Goal: Find specific page/section: Find specific page/section

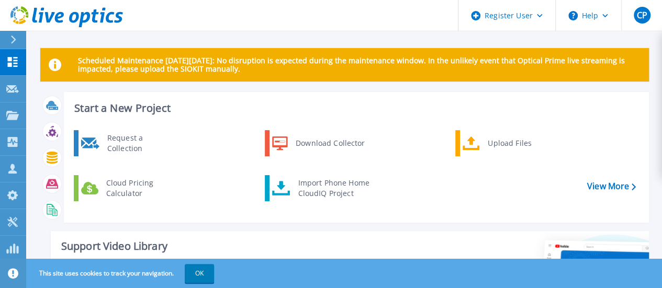
click at [14, 39] on icon at bounding box center [13, 40] width 6 height 8
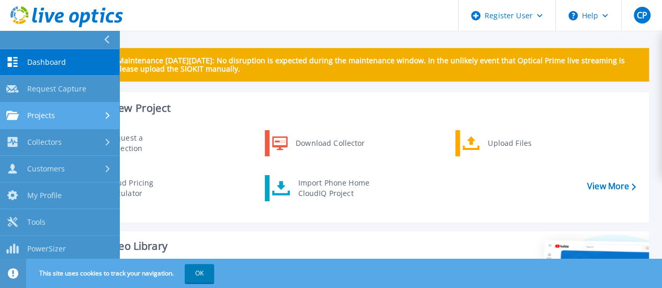
click at [26, 119] on div "Projects" at bounding box center [30, 115] width 49 height 9
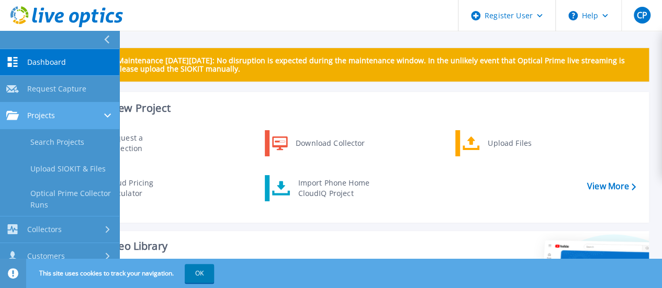
click at [28, 150] on link "Search Projects" at bounding box center [59, 142] width 119 height 27
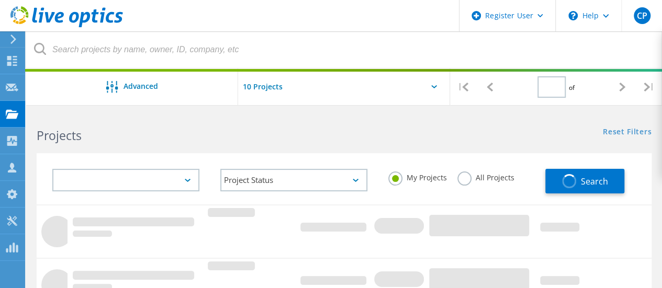
type input "1"
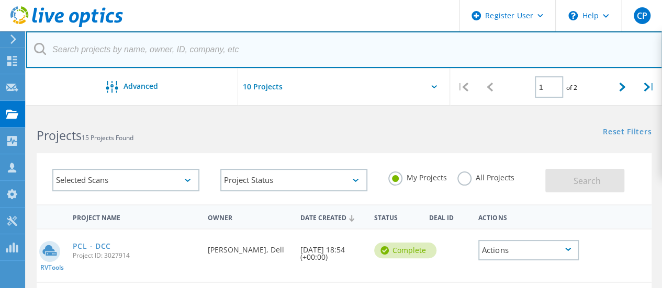
click at [151, 51] on input "text" at bounding box center [344, 49] width 636 height 37
paste input "3047701"
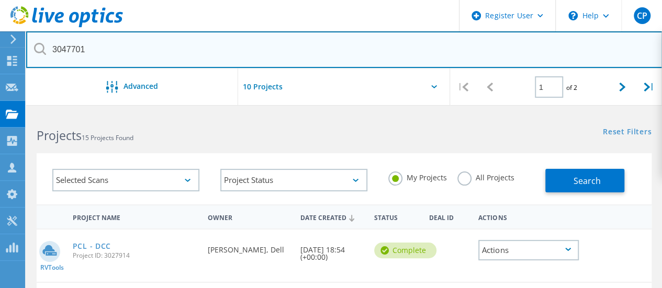
type input "3047701"
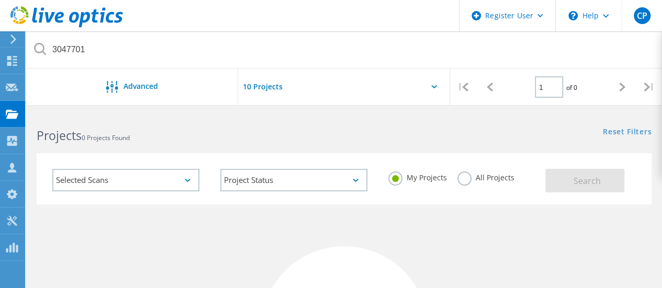
click at [468, 180] on label "All Projects" at bounding box center [485, 177] width 57 height 10
click at [0, 0] on input "All Projects" at bounding box center [0, 0] width 0 height 0
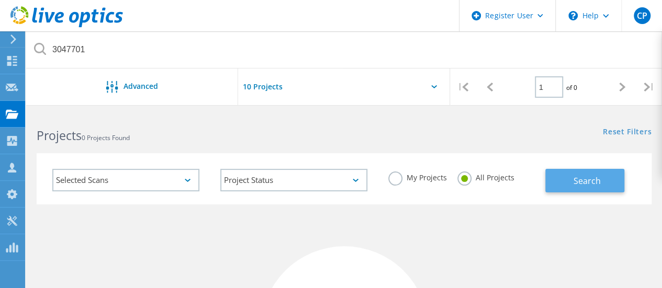
click at [558, 172] on button "Search" at bounding box center [584, 181] width 79 height 24
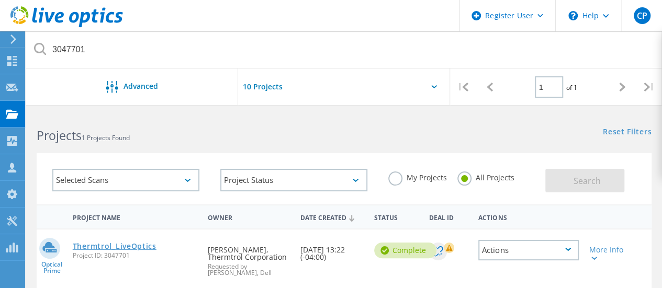
click at [79, 244] on link "Thermtrol_LiveOptics" at bounding box center [115, 246] width 84 height 7
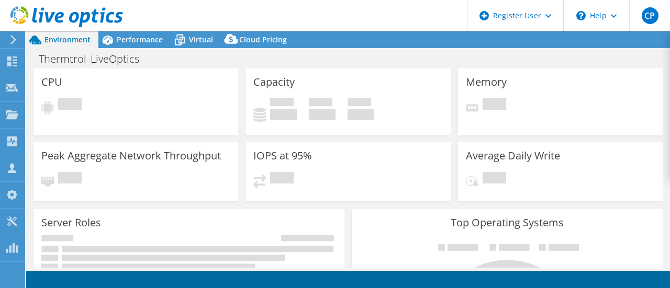
select select "USD"
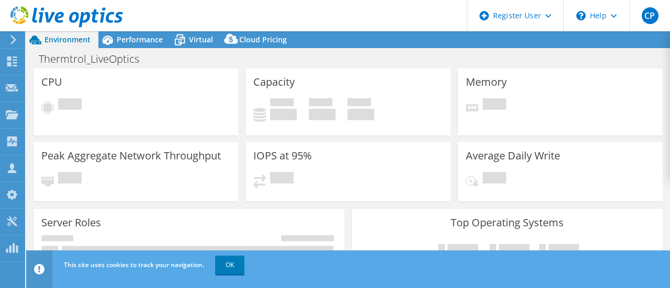
select select "USEast"
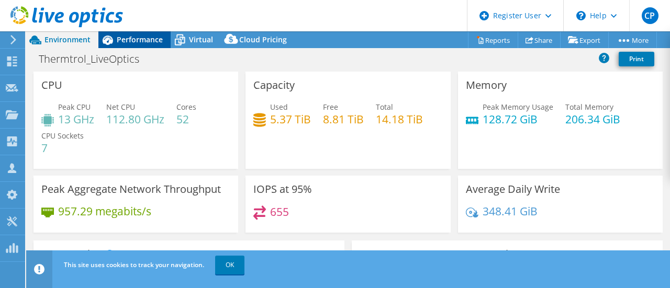
click at [113, 44] on icon at bounding box center [107, 40] width 18 height 18
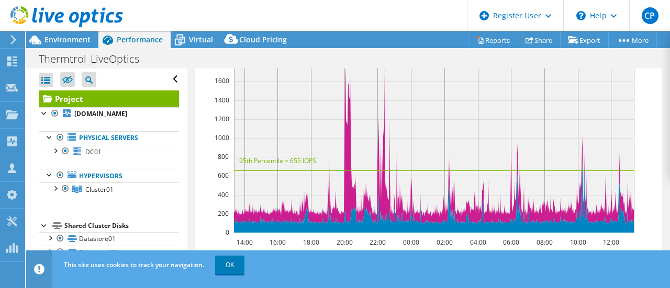
scroll to position [248, 0]
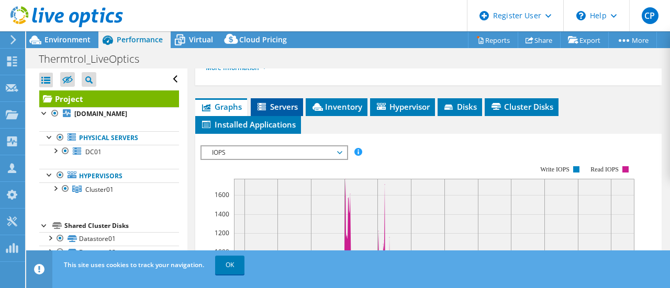
click at [266, 112] on icon at bounding box center [262, 107] width 10 height 9
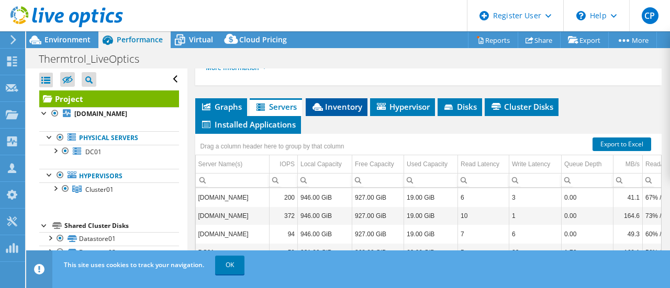
click at [343, 112] on span "Inventory" at bounding box center [336, 106] width 51 height 10
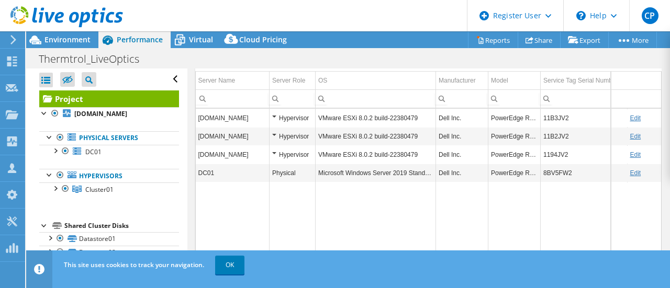
scroll to position [3, 0]
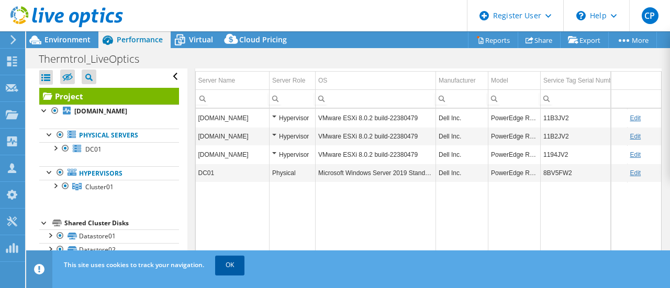
click at [227, 265] on link "OK" at bounding box center [229, 265] width 29 height 19
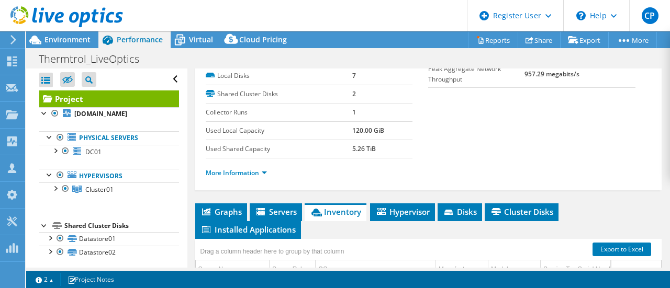
scroll to position [0, 0]
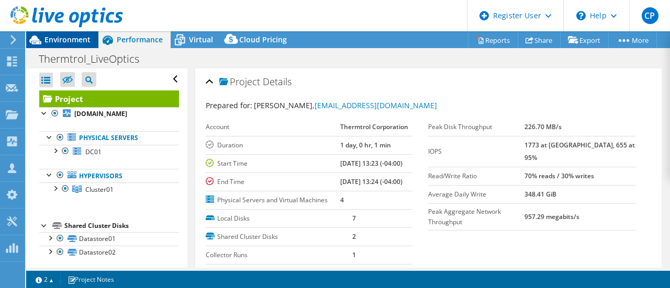
click at [62, 40] on span "Environment" at bounding box center [67, 40] width 46 height 10
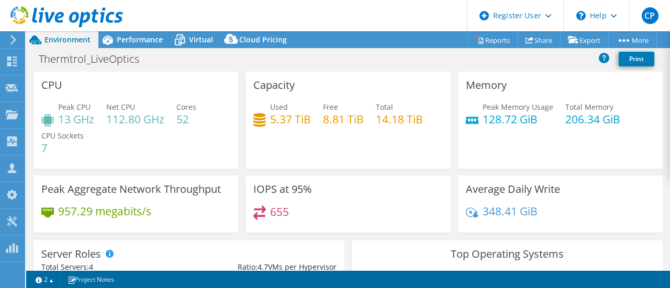
scroll to position [1, 0]
